Goal: Navigation & Orientation: Find specific page/section

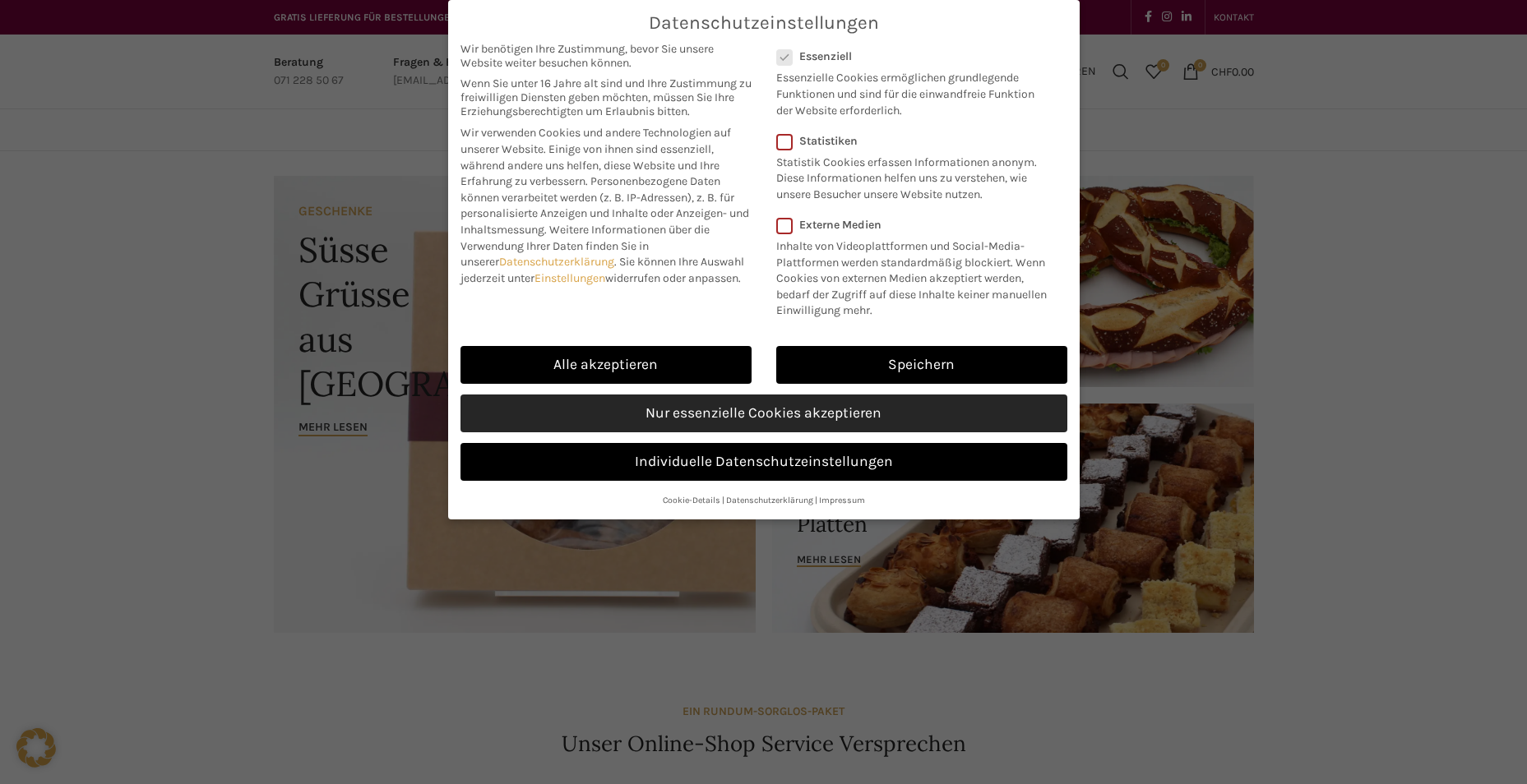
click at [805, 415] on link "Nur essenzielle Cookies akzeptieren" at bounding box center [764, 414] width 607 height 38
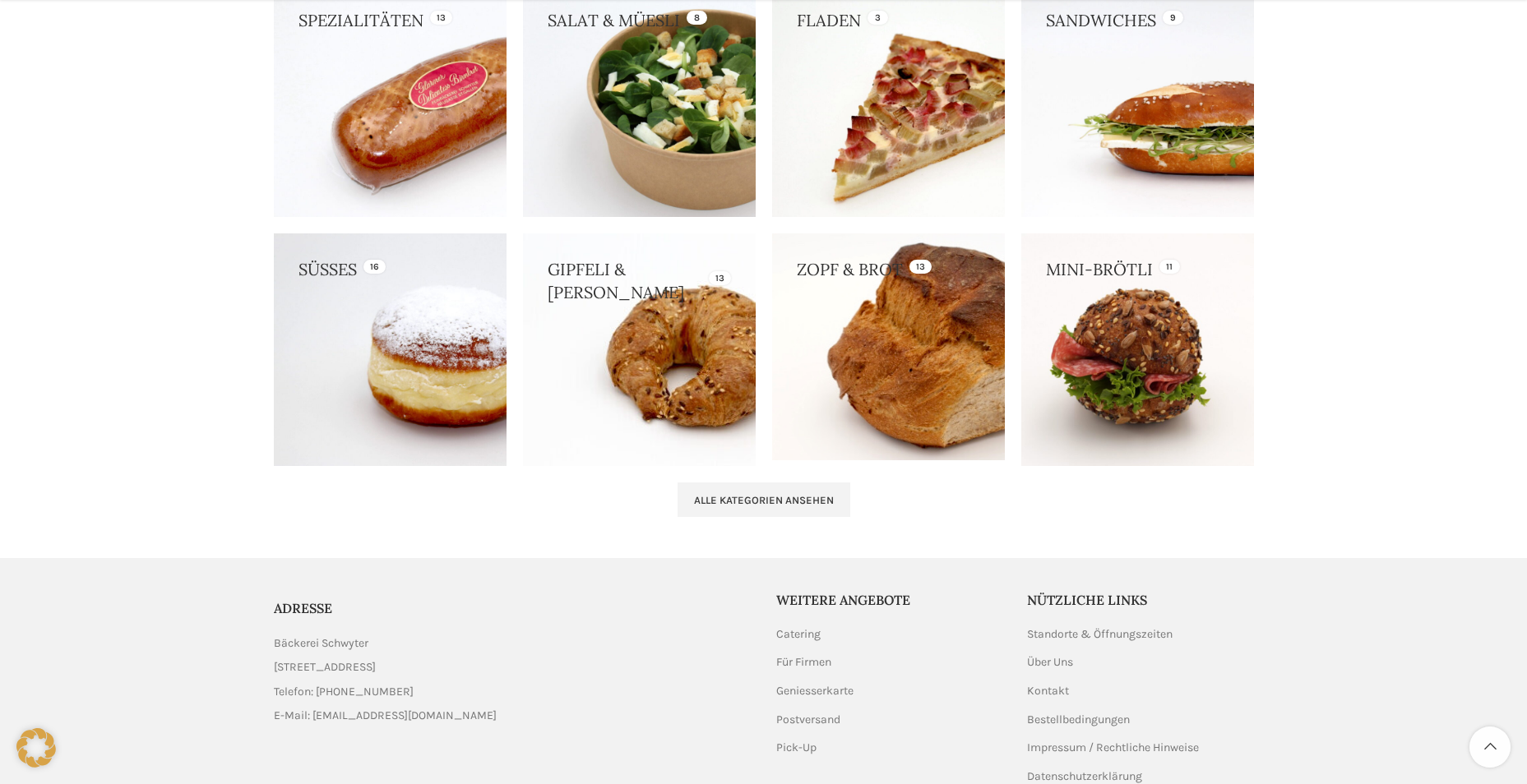
scroll to position [1628, 0]
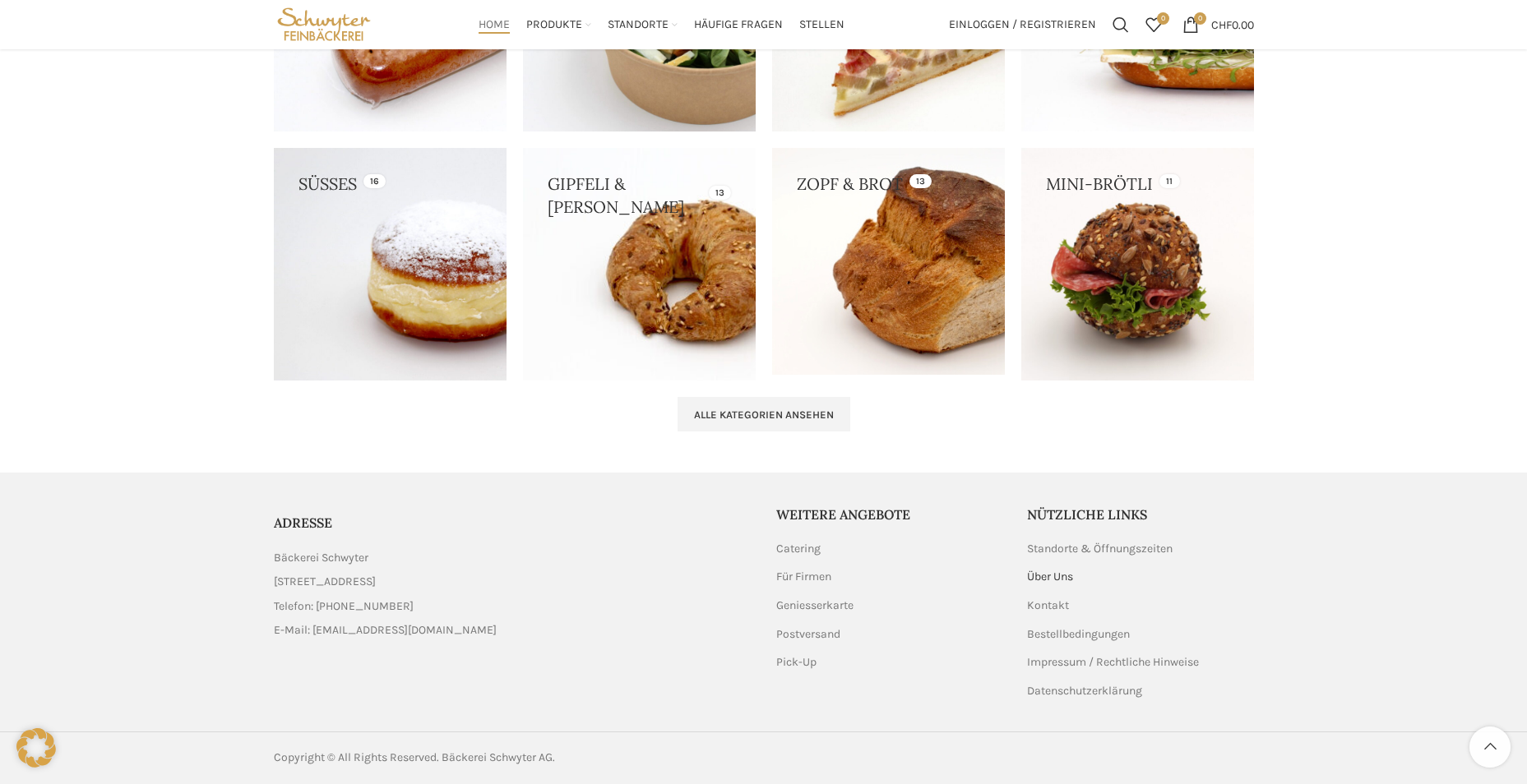
click at [1066, 570] on link "Über Uns" at bounding box center [1051, 576] width 47 height 16
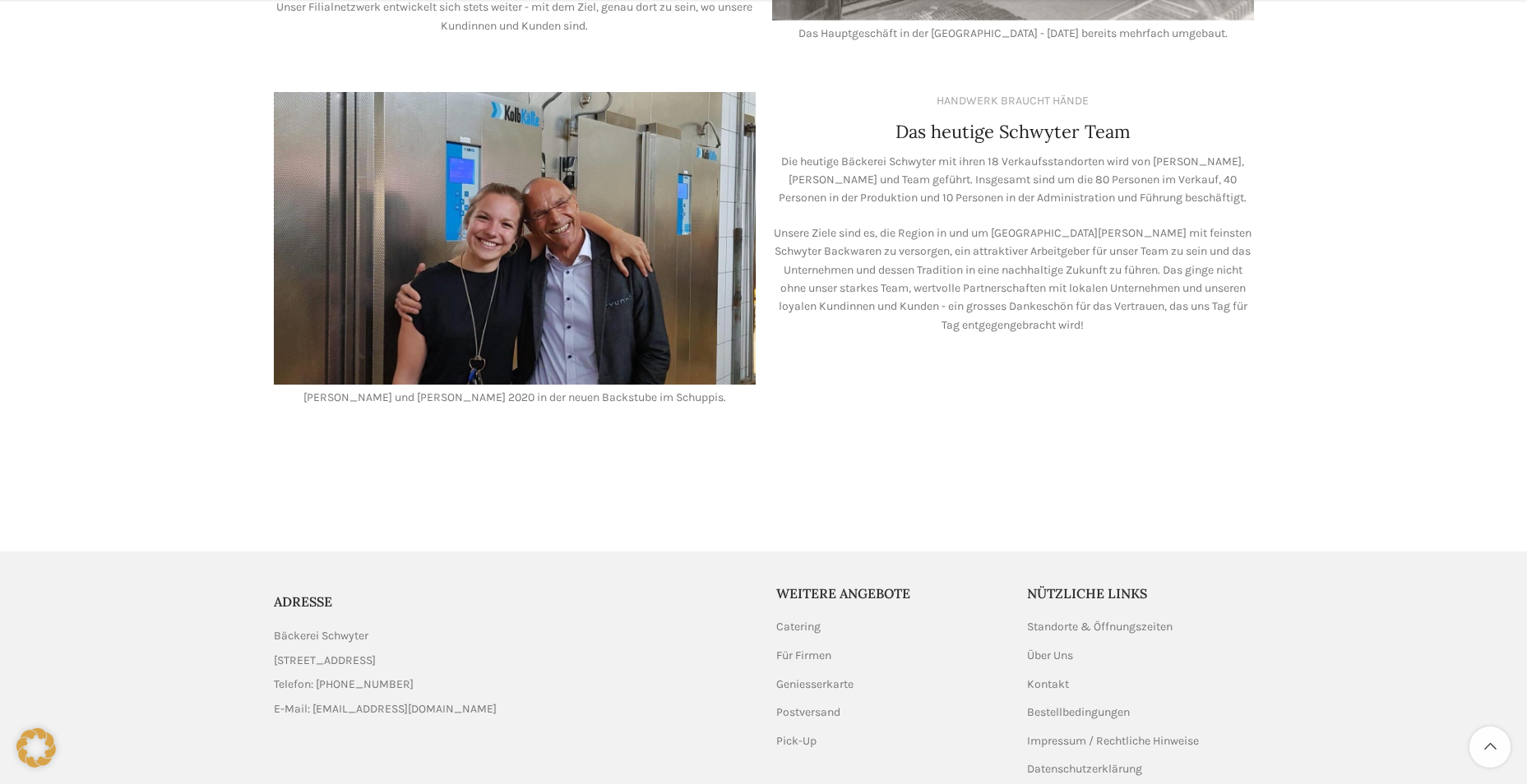
scroll to position [1428, 0]
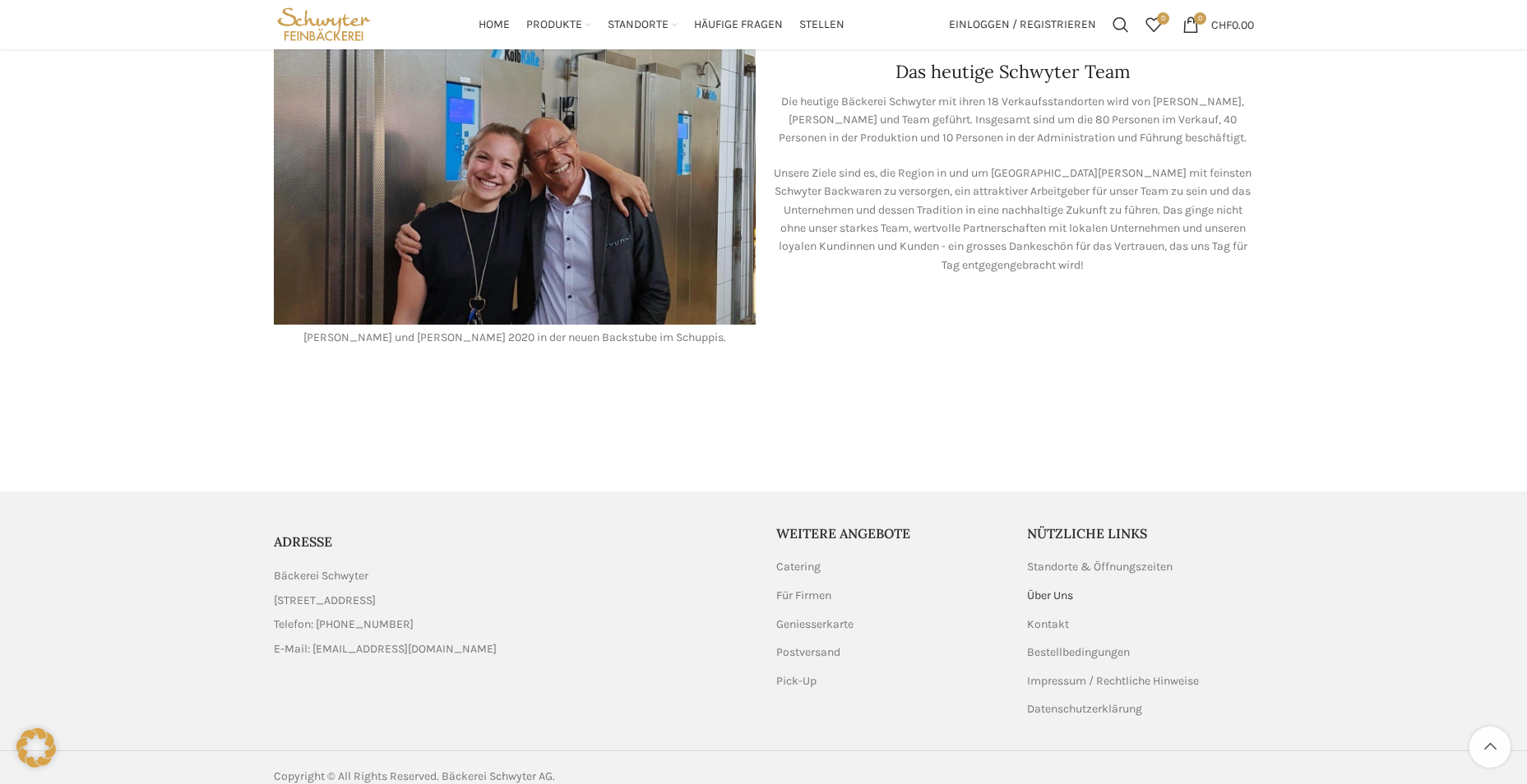
click at [1042, 588] on link "Über Uns" at bounding box center [1051, 595] width 47 height 16
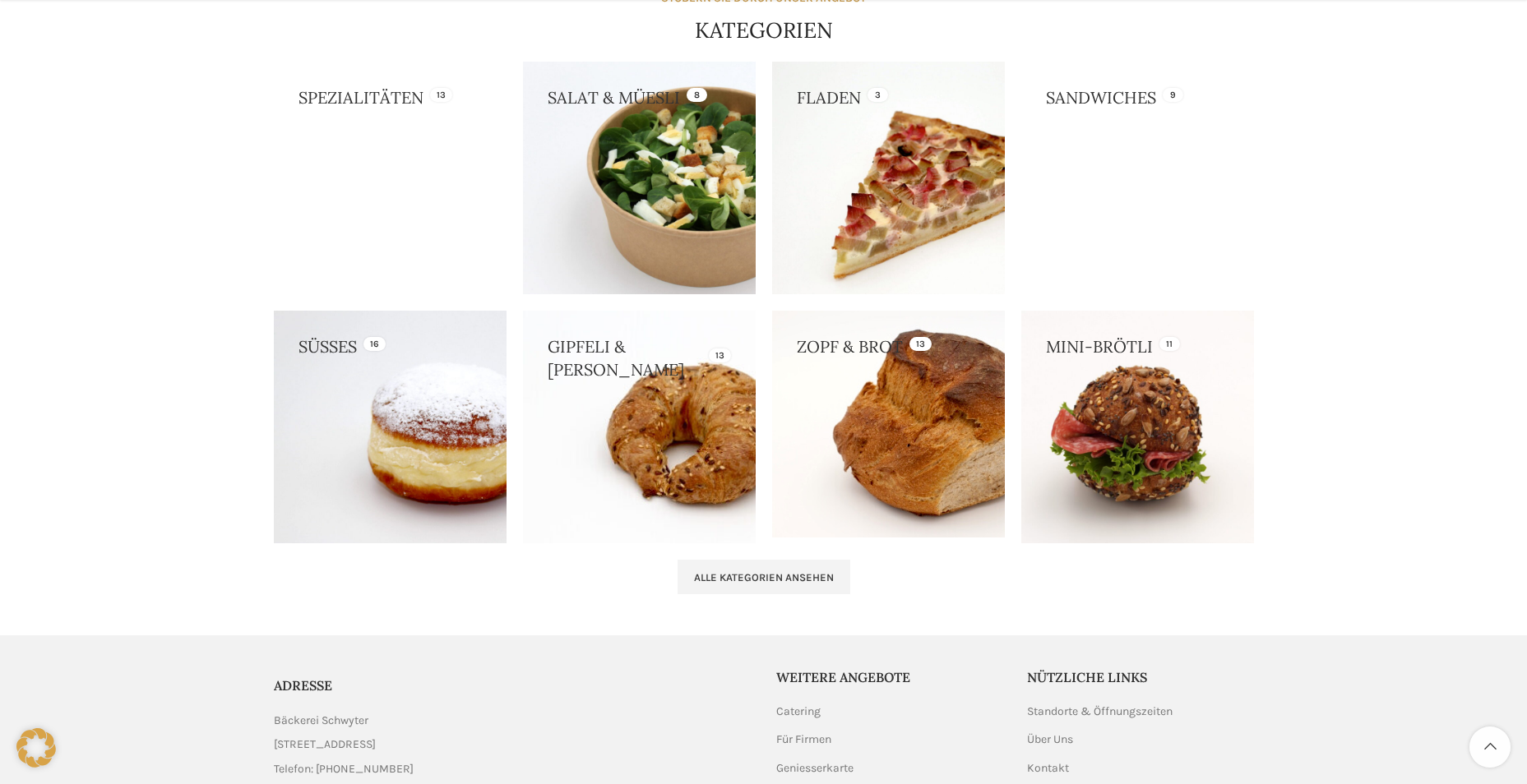
scroll to position [1628, 0]
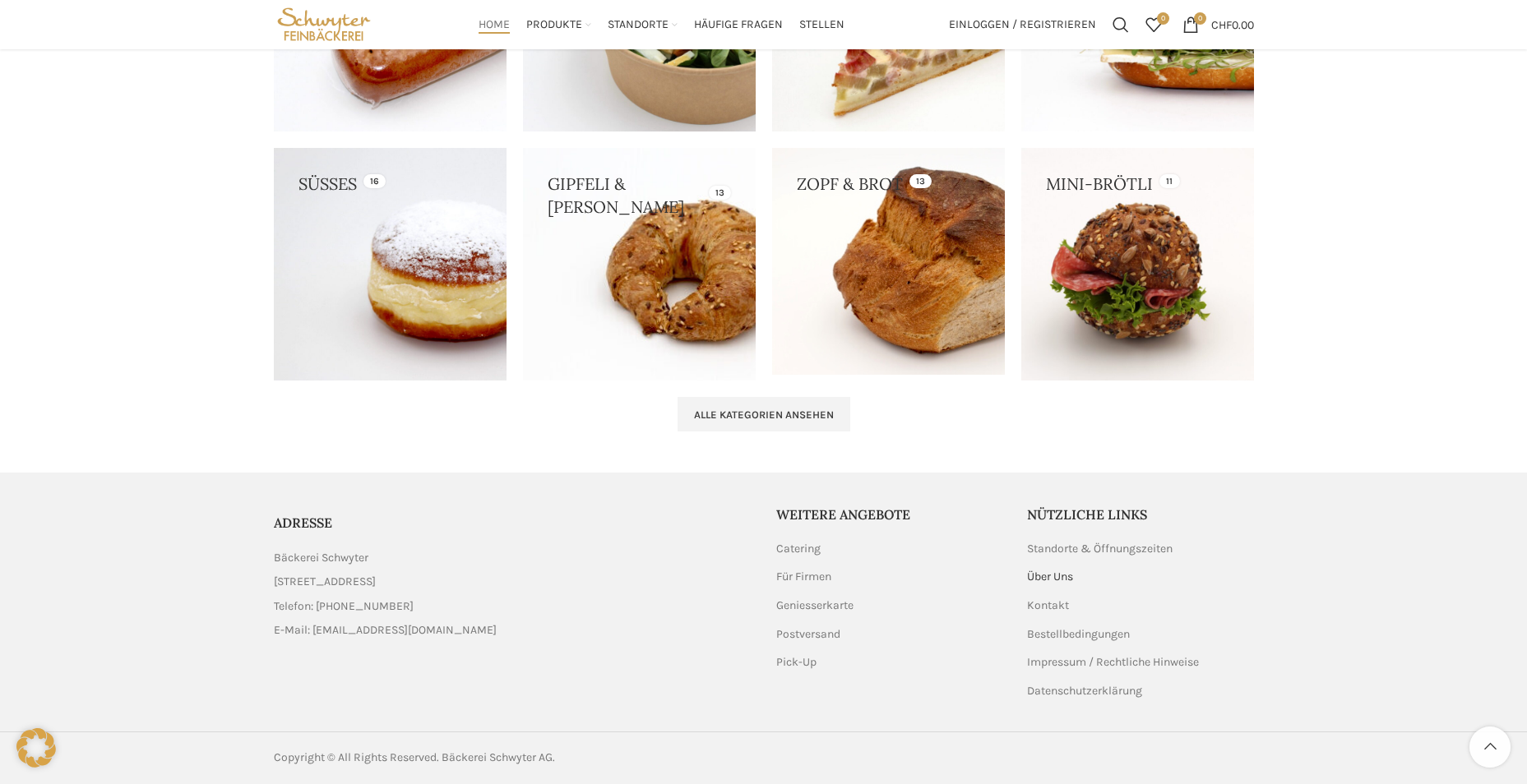
click at [1040, 572] on link "Über Uns" at bounding box center [1051, 576] width 47 height 16
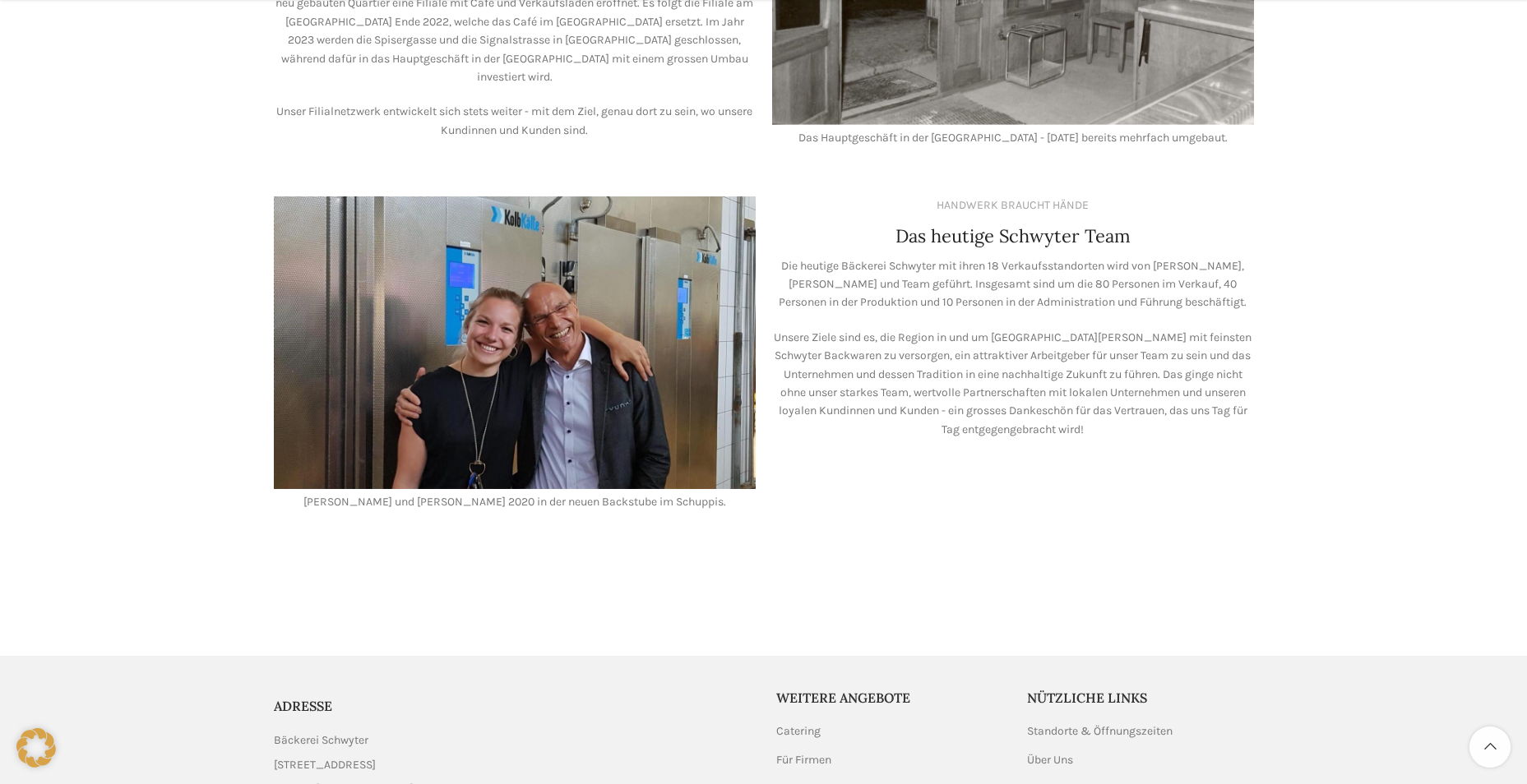
scroll to position [1428, 0]
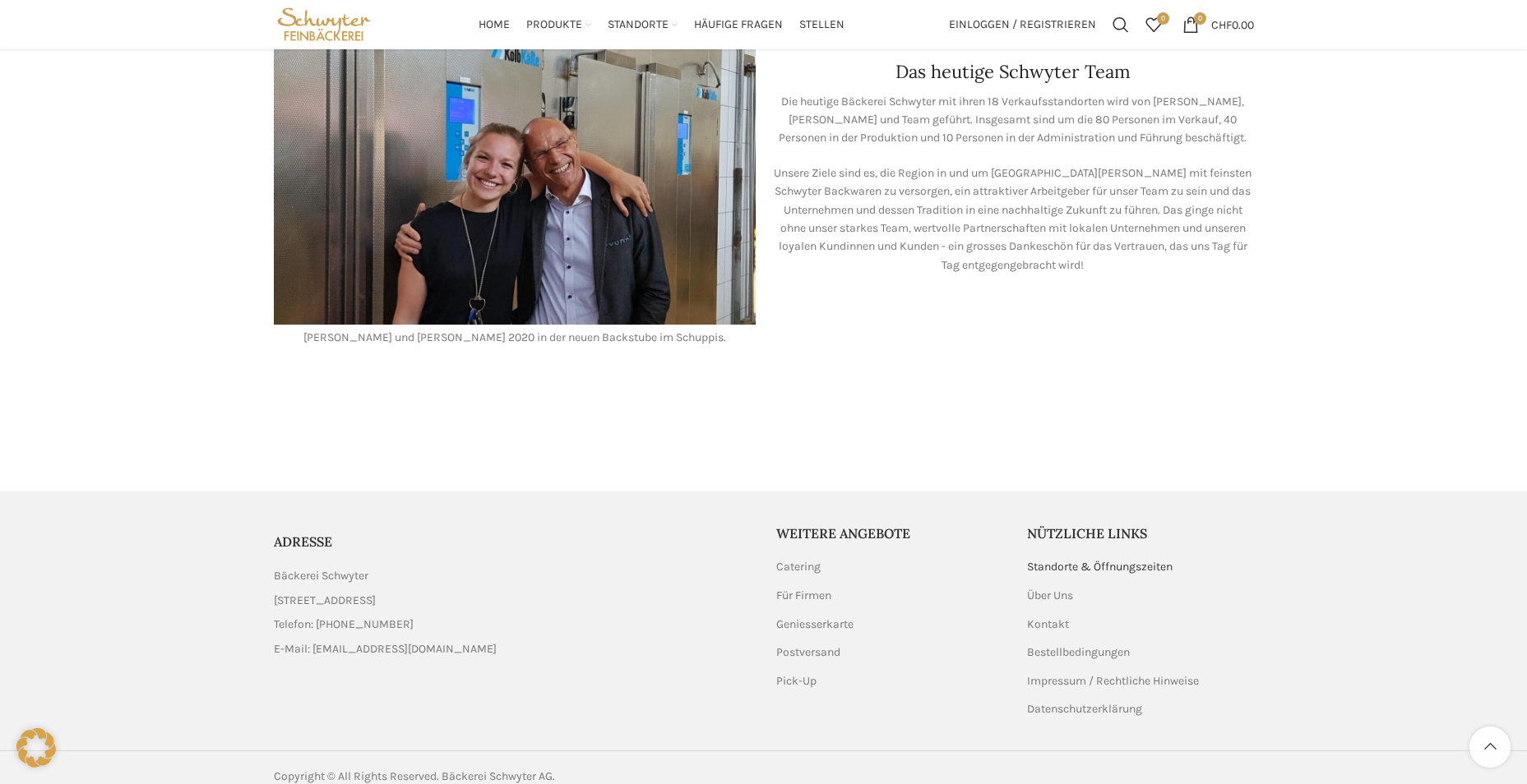
click at [1072, 559] on link "Standorte & Öffnungszeiten" at bounding box center [1101, 567] width 147 height 16
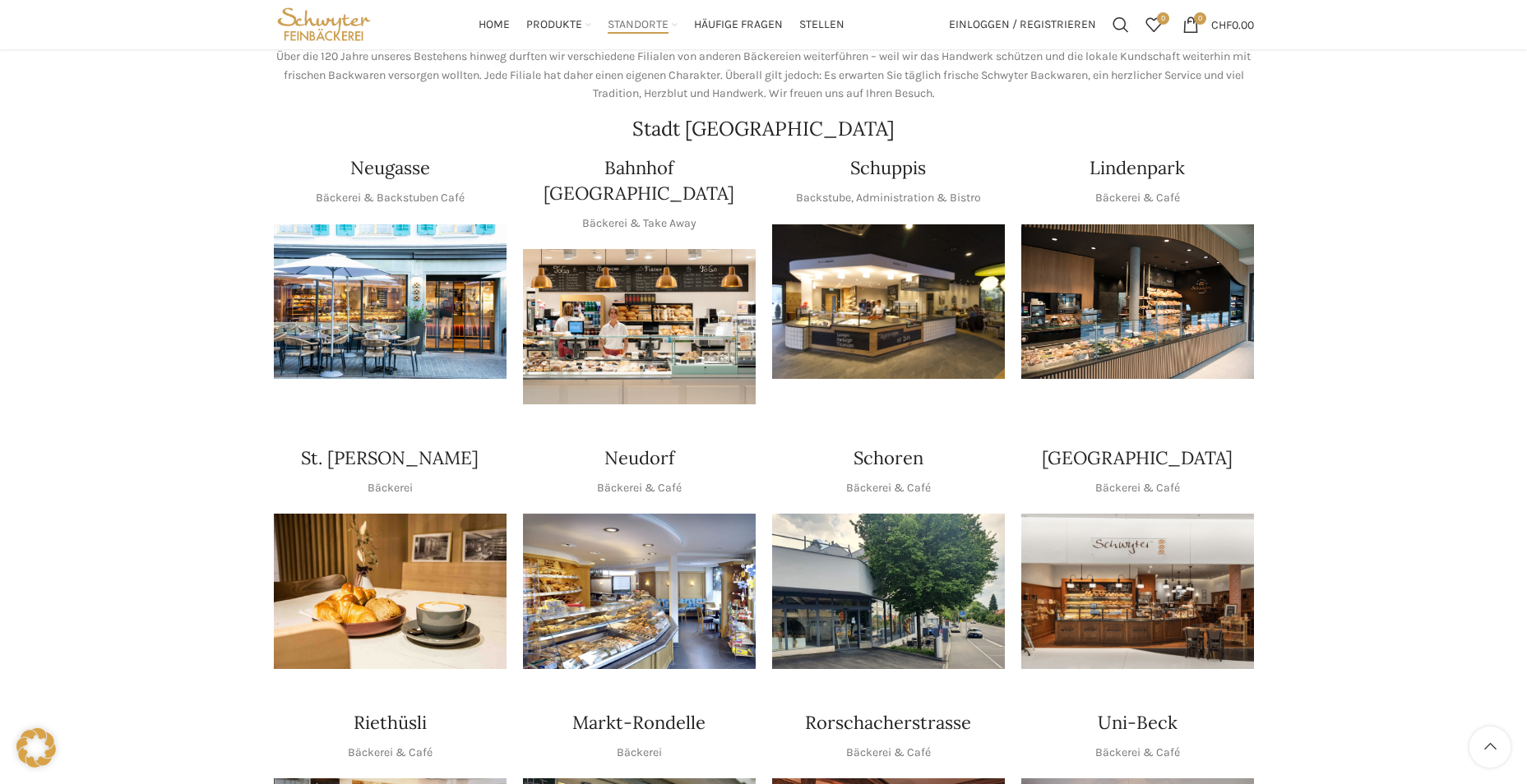
scroll to position [247, 0]
click at [898, 298] on img "1 / 1" at bounding box center [888, 303] width 233 height 156
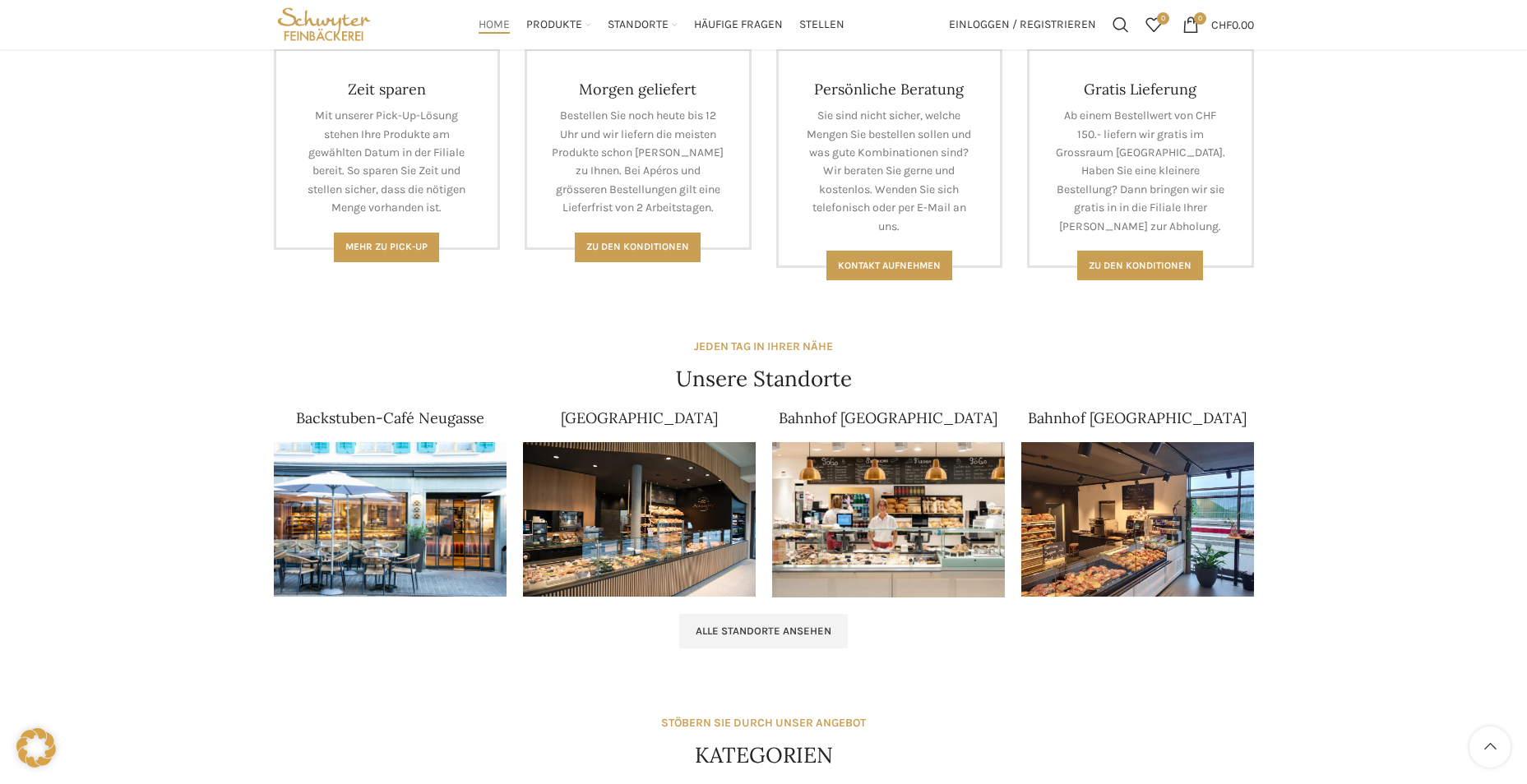
scroll to position [83, 0]
